Goal: Use online tool/utility: Utilize a website feature to perform a specific function

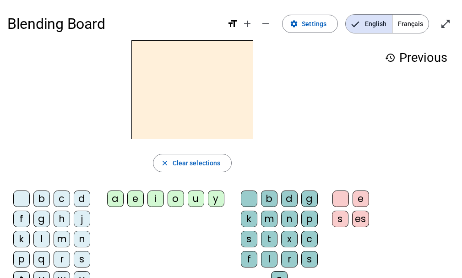
scroll to position [12, 0]
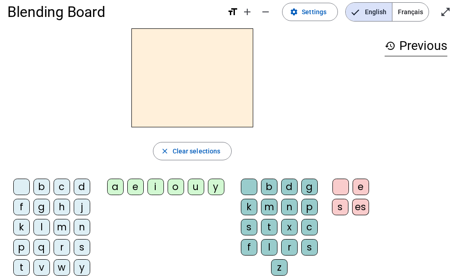
click at [59, 226] on div "m" at bounding box center [62, 227] width 16 height 16
click at [116, 185] on div "a" at bounding box center [115, 187] width 16 height 16
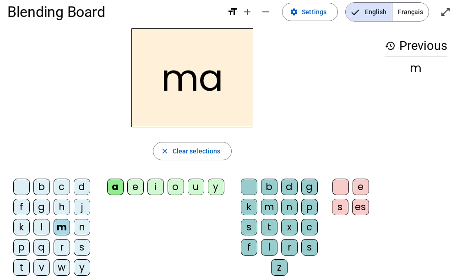
click at [267, 245] on div "l" at bounding box center [269, 247] width 16 height 16
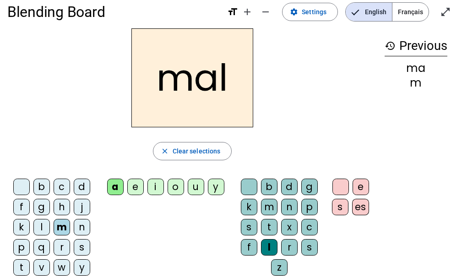
click at [153, 185] on div "i" at bounding box center [155, 187] width 16 height 16
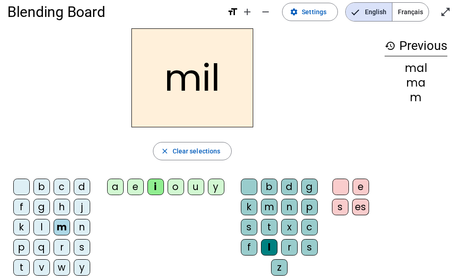
click at [245, 224] on div "s" at bounding box center [249, 227] width 16 height 16
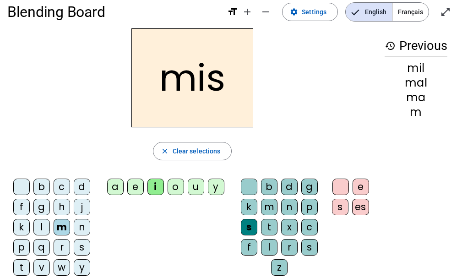
click at [269, 245] on div "l" at bounding box center [269, 247] width 16 height 16
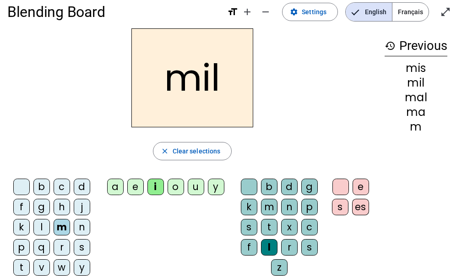
click at [76, 245] on div "s" at bounding box center [82, 247] width 16 height 16
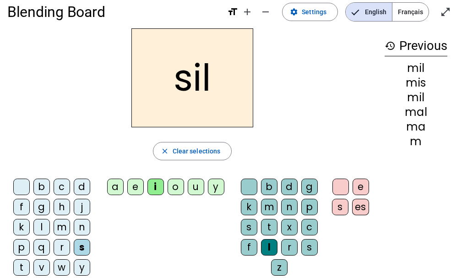
click at [247, 184] on div at bounding box center [249, 187] width 16 height 16
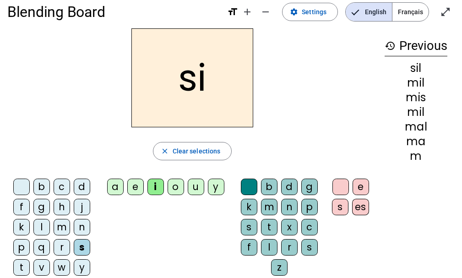
click at [113, 182] on div "a" at bounding box center [115, 187] width 16 height 16
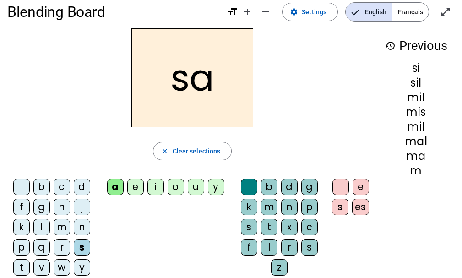
click at [192, 183] on div "u" at bounding box center [196, 187] width 16 height 16
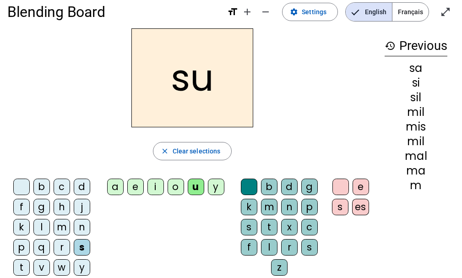
click at [287, 247] on div "r" at bounding box center [289, 247] width 16 height 16
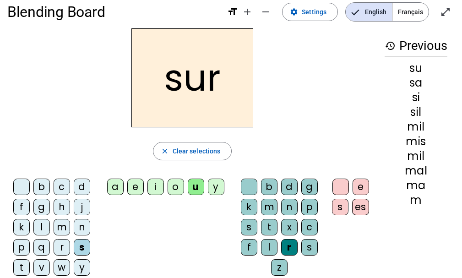
click at [59, 226] on div "m" at bounding box center [62, 227] width 16 height 16
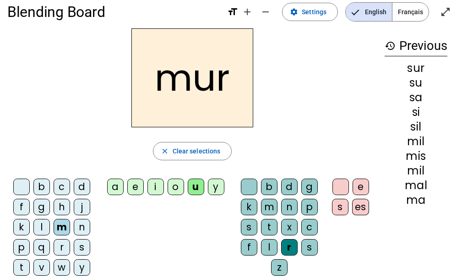
click at [78, 184] on div "d" at bounding box center [82, 187] width 16 height 16
